Goal: Check status: Check status

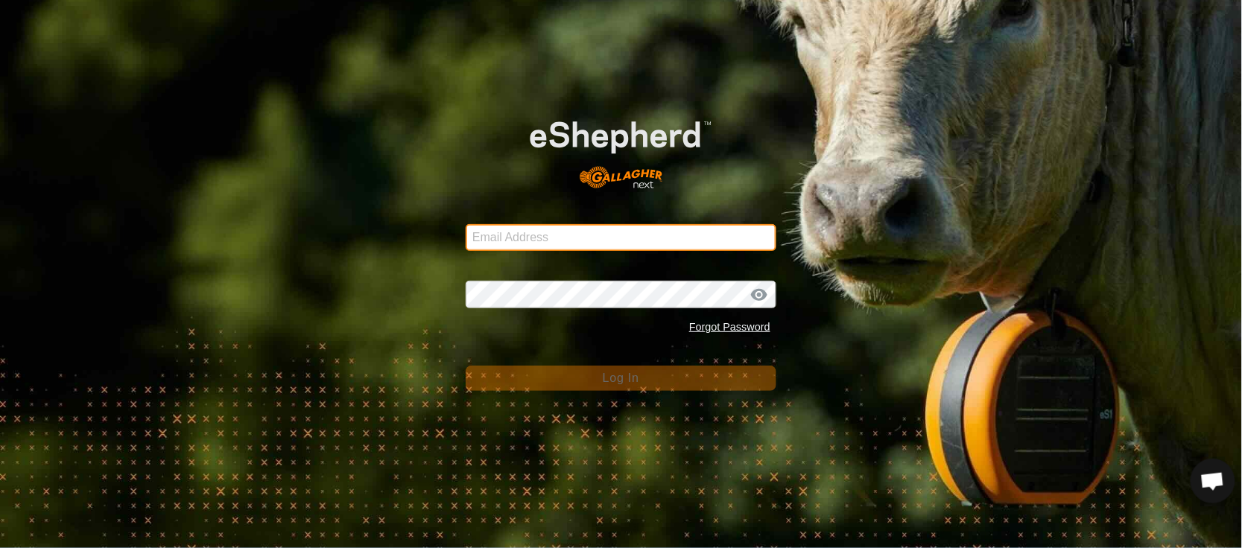
click at [544, 228] on input "Email Address" at bounding box center [621, 237] width 311 height 27
type input "[EMAIL_ADDRESS][PERSON_NAME][DOMAIN_NAME]"
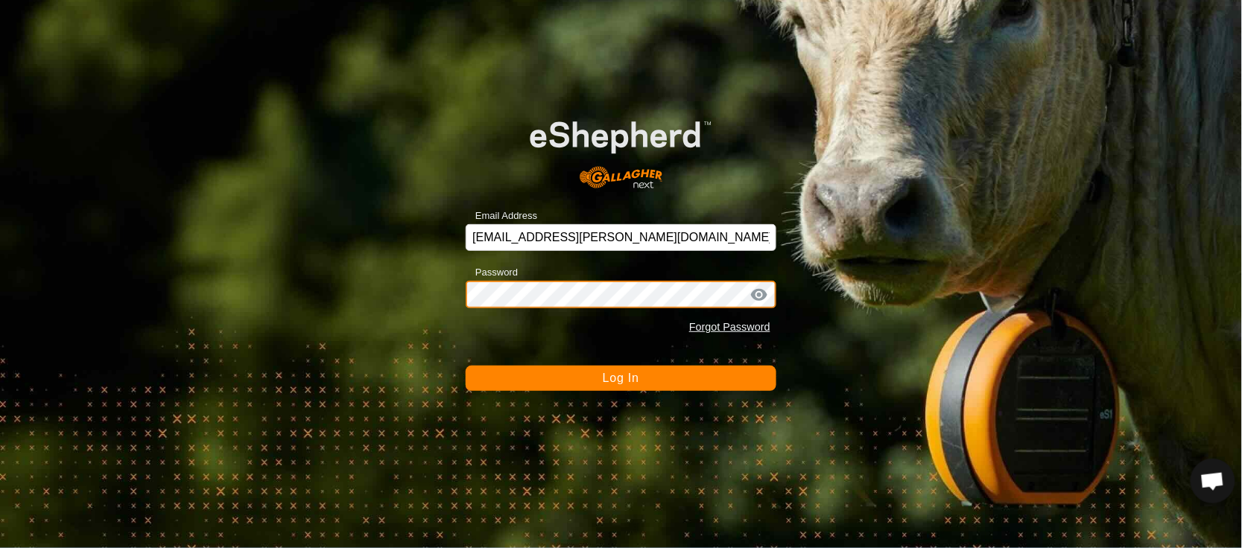
click at [466, 366] on button "Log In" at bounding box center [621, 378] width 311 height 25
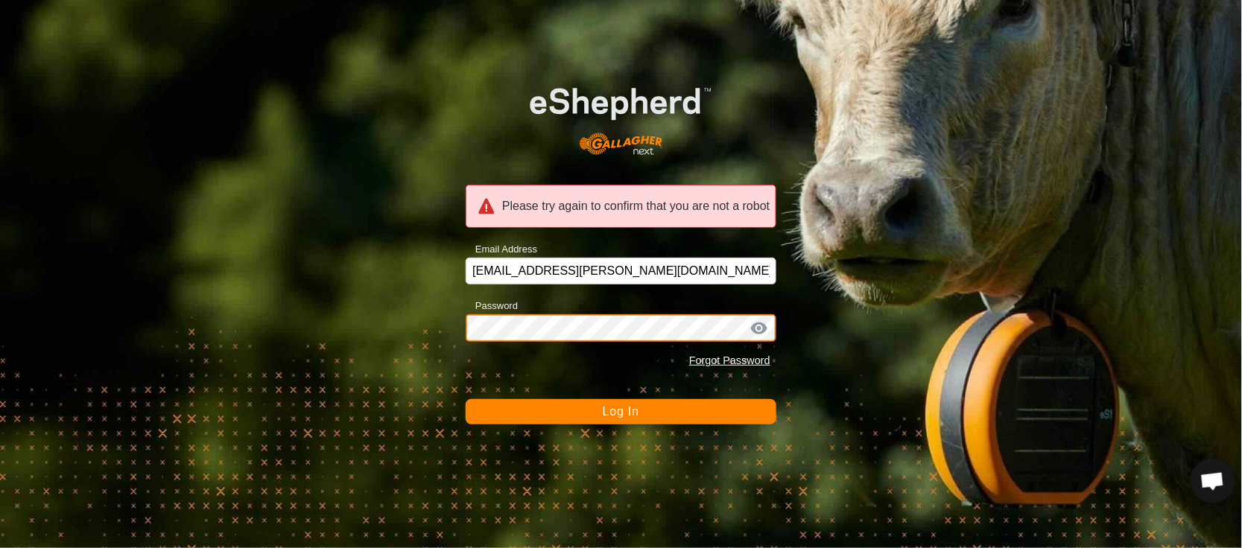
click at [305, 285] on div "Please try again to confirm that you are not a robot Email Address [EMAIL_ADDRE…" at bounding box center [621, 274] width 1242 height 548
click at [466, 399] on button "Log In" at bounding box center [621, 411] width 311 height 25
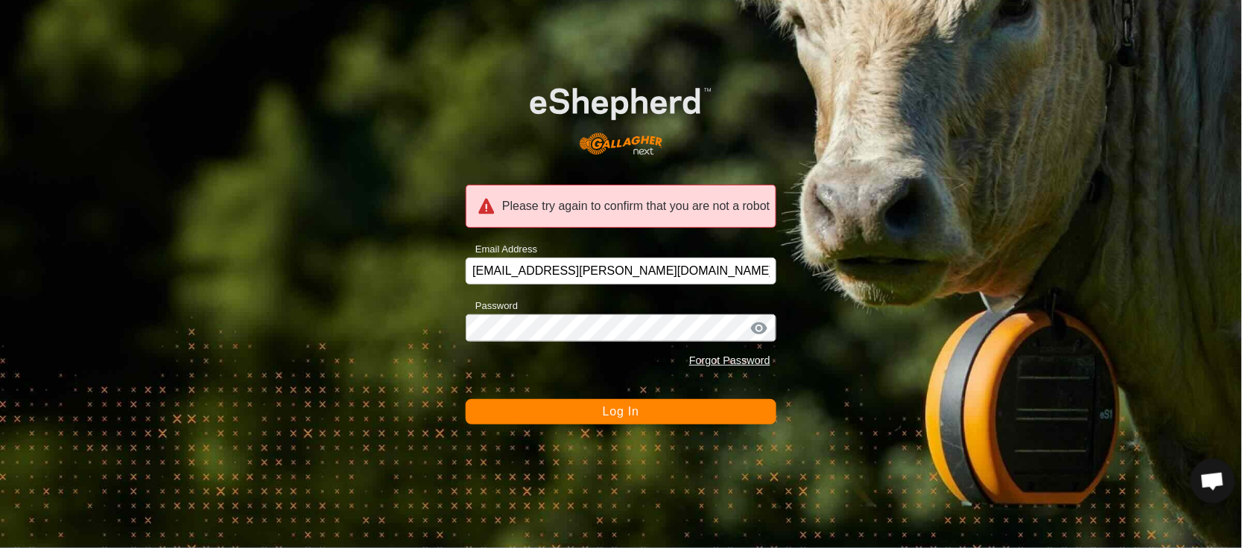
click at [618, 413] on span "Log In" at bounding box center [621, 411] width 36 height 13
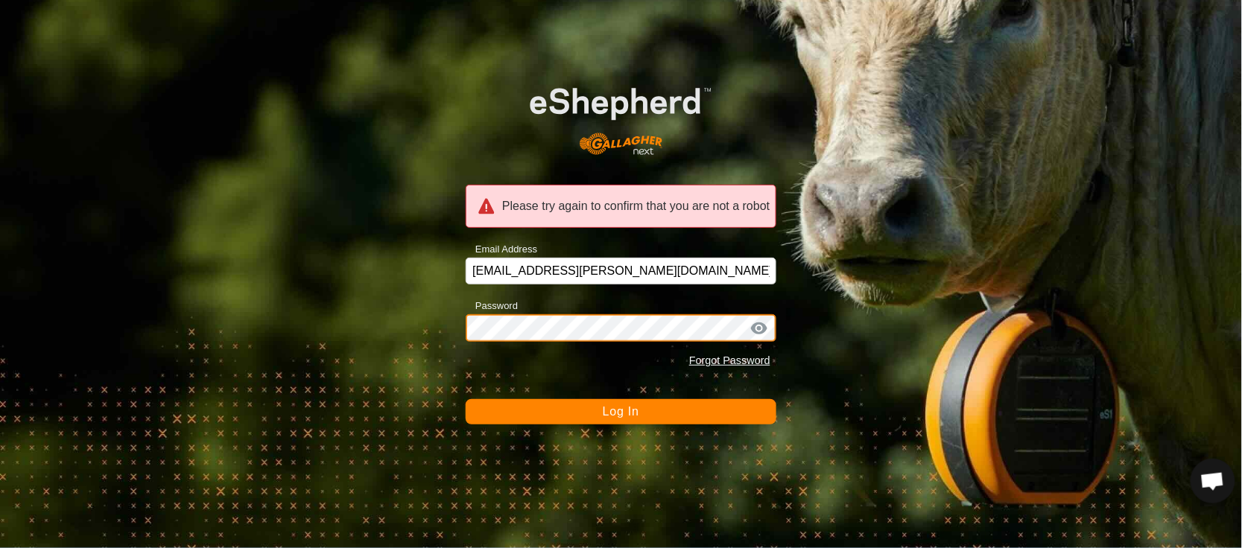
click at [378, 350] on div "Please try again to confirm that you are not a robot Email Address [EMAIL_ADDRE…" at bounding box center [621, 274] width 1242 height 548
click at [466, 399] on button "Log In" at bounding box center [621, 411] width 311 height 25
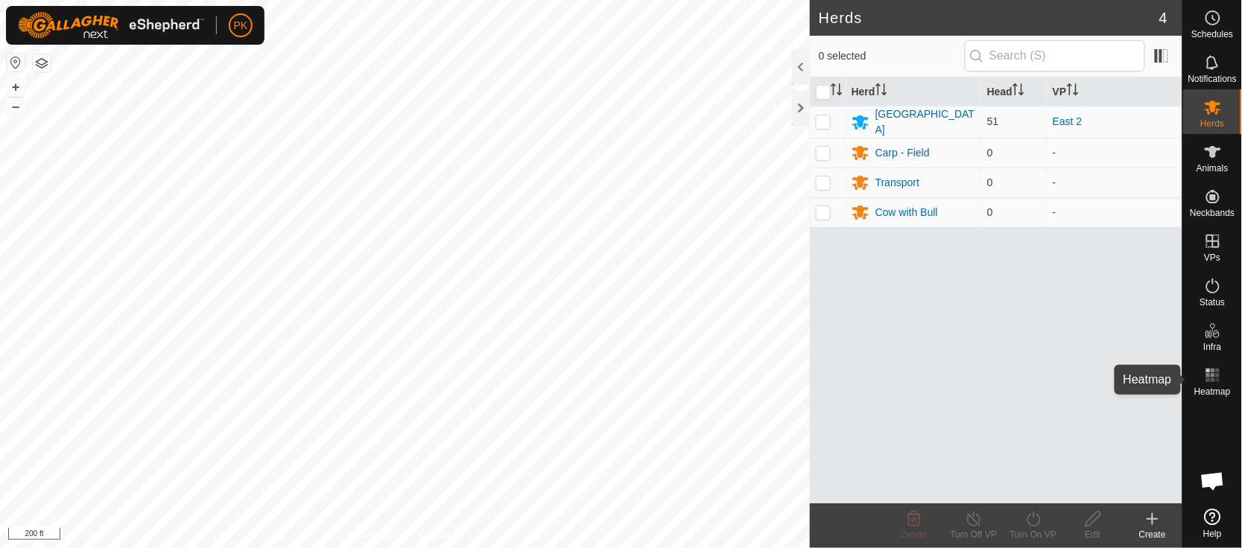
click at [1205, 372] on icon at bounding box center [1213, 375] width 18 height 18
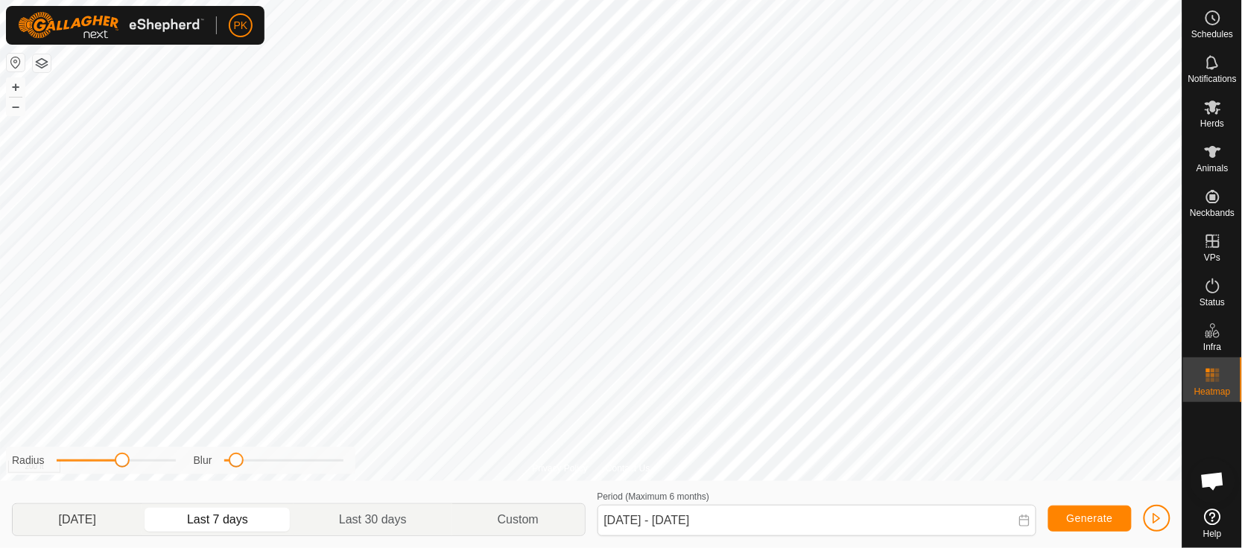
click at [70, 504] on p-togglebutton "Yesterday" at bounding box center [77, 519] width 129 height 31
type input "Sep 01, 2025 - Sep 01, 2025"
